Goal: Information Seeking & Learning: Compare options

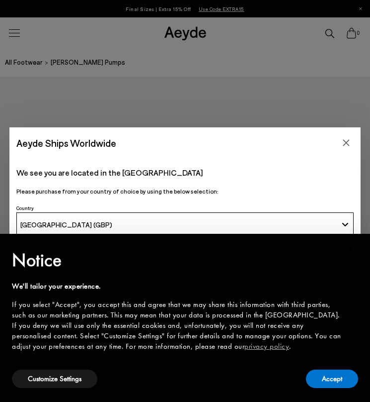
click at [1, 19] on div "Aeyde Ships Worldwide We see you are located in the United Kingdom Please purch…" at bounding box center [185, 201] width 370 height 402
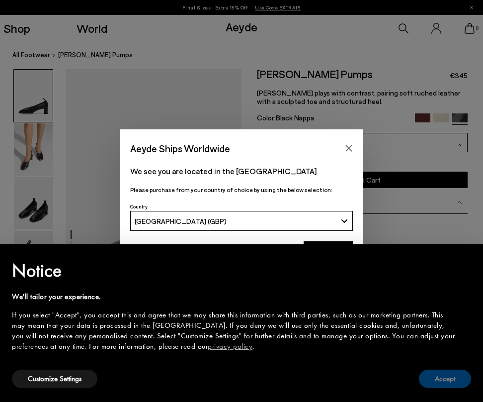
click at [370, 382] on button "Accept" at bounding box center [445, 378] width 52 height 18
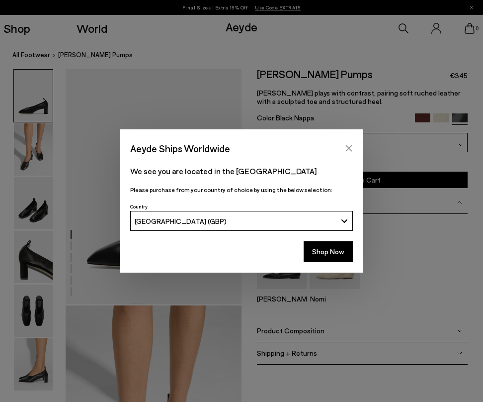
click at [348, 149] on icon "Close" at bounding box center [349, 148] width 6 height 6
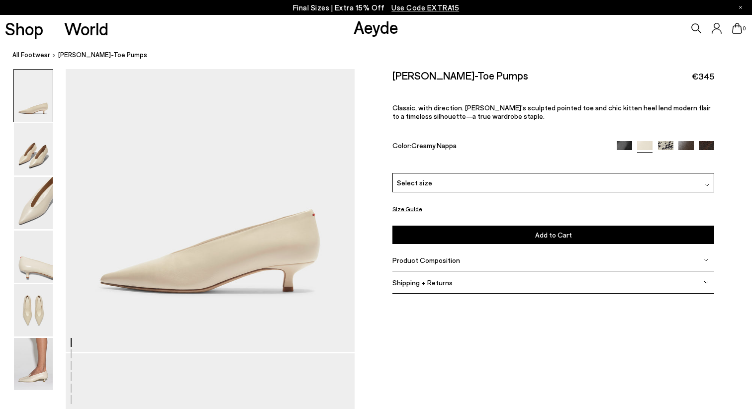
scroll to position [225, 0]
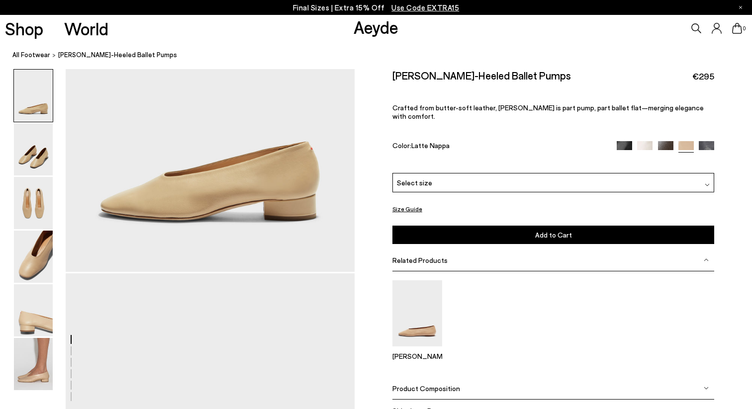
scroll to position [136, 0]
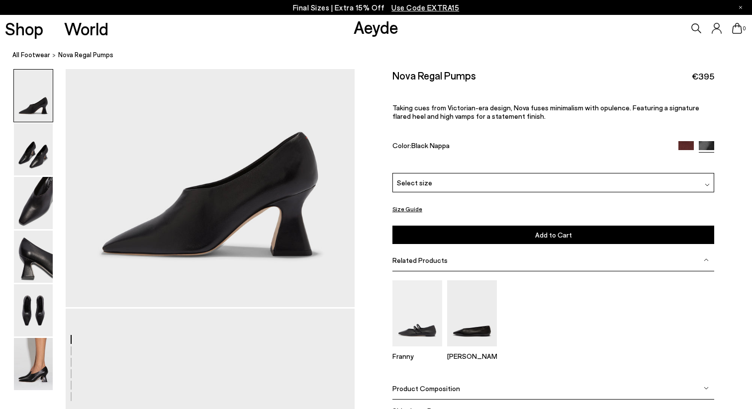
scroll to position [110, 0]
